Goal: Task Accomplishment & Management: Use online tool/utility

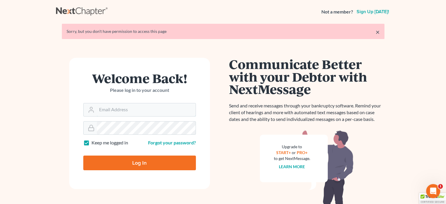
type input "[PERSON_NAME][EMAIL_ADDRESS][DOMAIN_NAME]"
click at [110, 165] on input "Log In" at bounding box center [139, 162] width 113 height 15
type input "Thinking..."
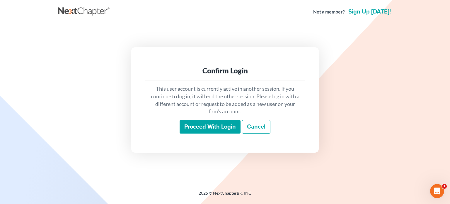
click at [223, 132] on input "Proceed with login" at bounding box center [210, 126] width 61 height 13
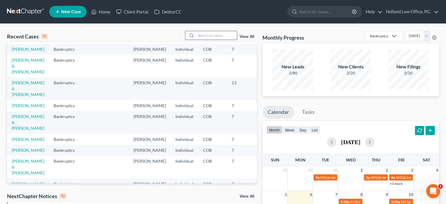
click at [201, 34] on input "search" at bounding box center [216, 35] width 41 height 9
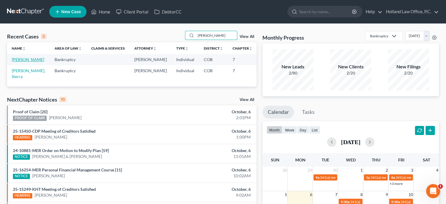
type input "perry"
click at [18, 60] on link "Perry, Ann" at bounding box center [28, 59] width 33 height 5
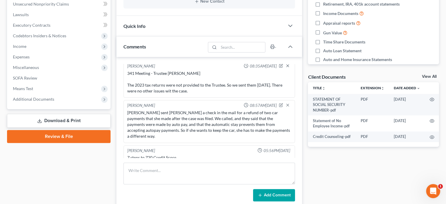
scroll to position [117, 0]
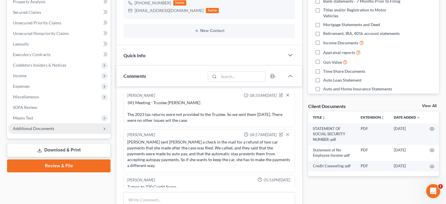
click at [48, 130] on span "Additional Documents" at bounding box center [33, 128] width 41 height 5
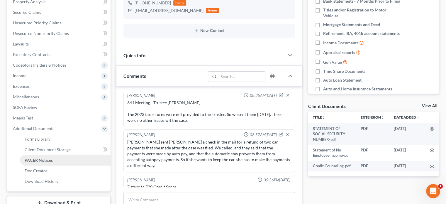
click at [40, 162] on span "PACER Notices" at bounding box center [39, 159] width 28 height 5
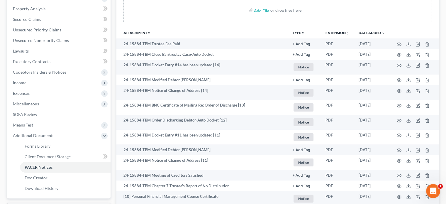
scroll to position [147, 0]
